Goal: Task Accomplishment & Management: Manage account settings

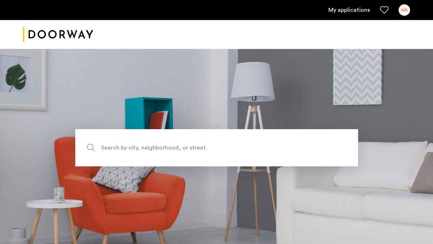
click at [399, 9] on div "MK" at bounding box center [403, 9] width 11 height 11
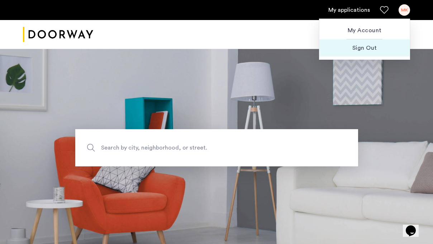
click at [361, 51] on span "Sign Out" at bounding box center [364, 48] width 79 height 9
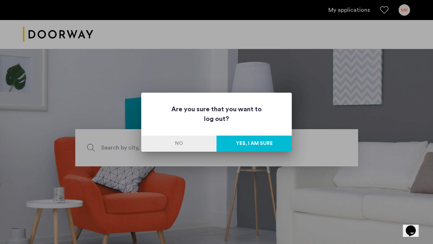
click at [251, 144] on button "Yes, I am sure" at bounding box center [253, 144] width 75 height 16
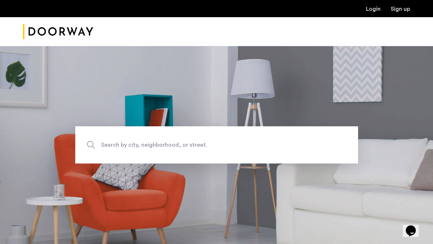
click at [361, 14] on div "Login Sign up" at bounding box center [216, 8] width 433 height 17
click at [371, 10] on link "Login" at bounding box center [373, 9] width 15 height 6
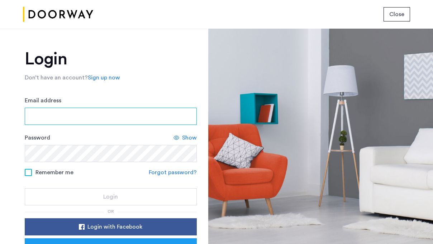
click at [95, 111] on input "Email address" at bounding box center [111, 116] width 172 height 17
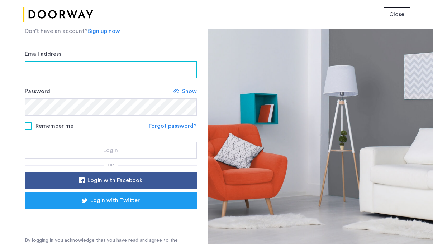
scroll to position [54, 0]
